Goal: Find specific page/section: Find specific page/section

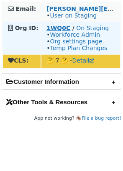
click at [60, 29] on strong "1WQ0C" at bounding box center [58, 28] width 24 height 7
click at [61, 29] on strong "1WQ0C" at bounding box center [58, 28] width 24 height 7
drag, startPoint x: 46, startPoint y: 29, endPoint x: 65, endPoint y: 32, distance: 18.9
click at [67, 30] on td "1WQ0C / On Staging • Workforce Admin • Org settings page • Temp Plan Changes" at bounding box center [80, 38] width 78 height 32
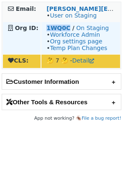
copy strong "1WQ0C"
click at [59, 29] on strong "1WQ0C" at bounding box center [58, 28] width 24 height 7
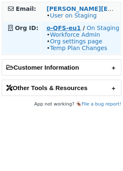
click at [67, 28] on strong "o-QFS-eu1" at bounding box center [63, 28] width 34 height 7
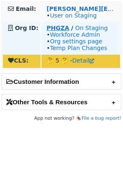
click at [60, 28] on strong "PHGZA" at bounding box center [57, 28] width 23 height 7
click at [57, 28] on strong "PHGZA" at bounding box center [57, 28] width 23 height 7
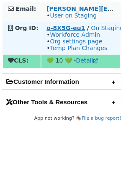
click at [72, 29] on strong "o-8X5G-eu1" at bounding box center [65, 28] width 38 height 7
